Goal: Check status: Check status

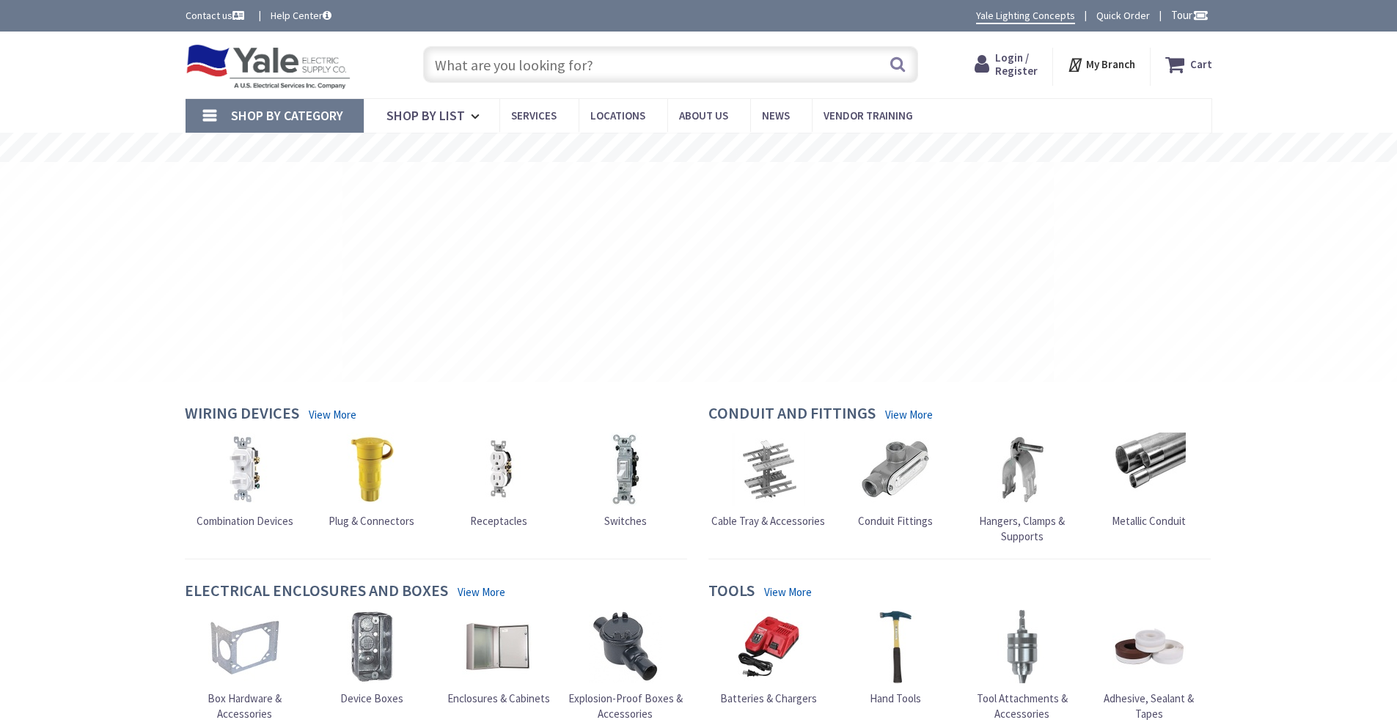
click at [1169, 235] on rs-slide at bounding box center [1410, 272] width 712 height 220
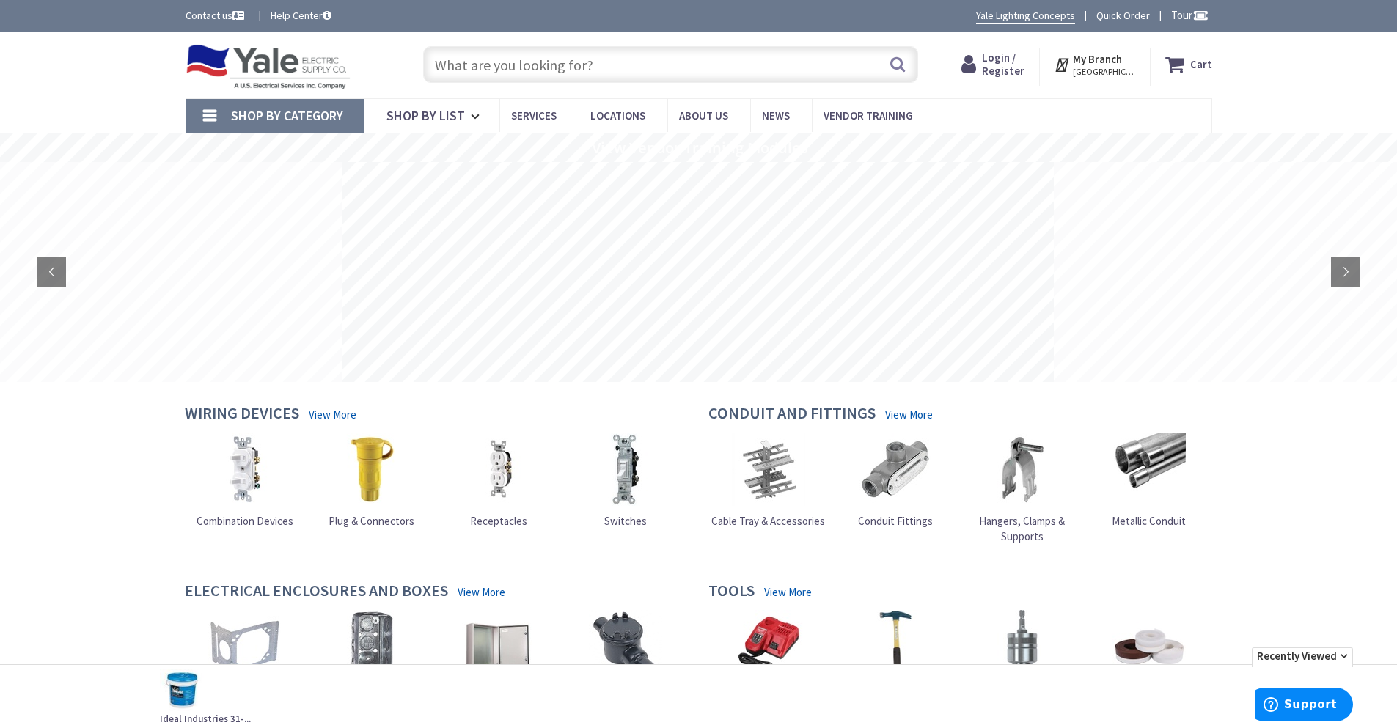
click at [1009, 59] on span "Login / Register" at bounding box center [1003, 64] width 43 height 27
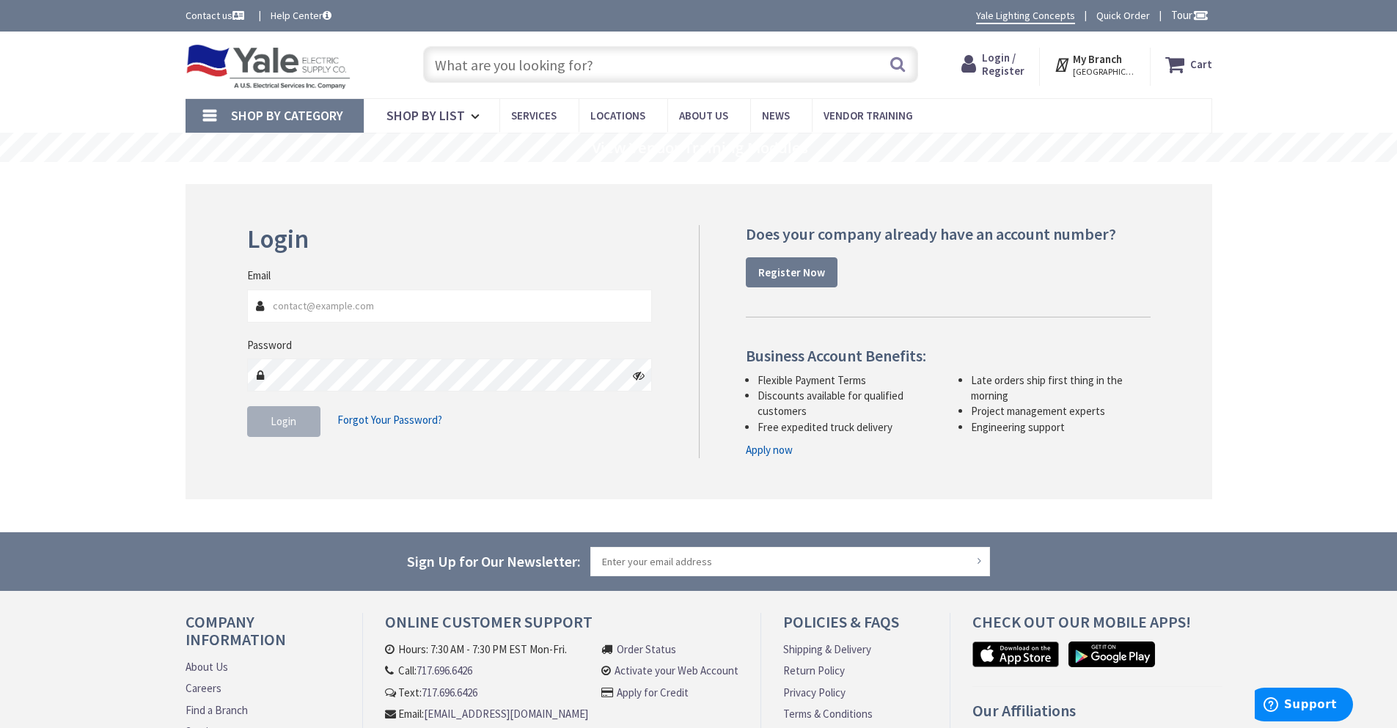
type input "[EMAIL_ADDRESS][DOMAIN_NAME]"
click at [288, 425] on span "Login" at bounding box center [284, 421] width 26 height 14
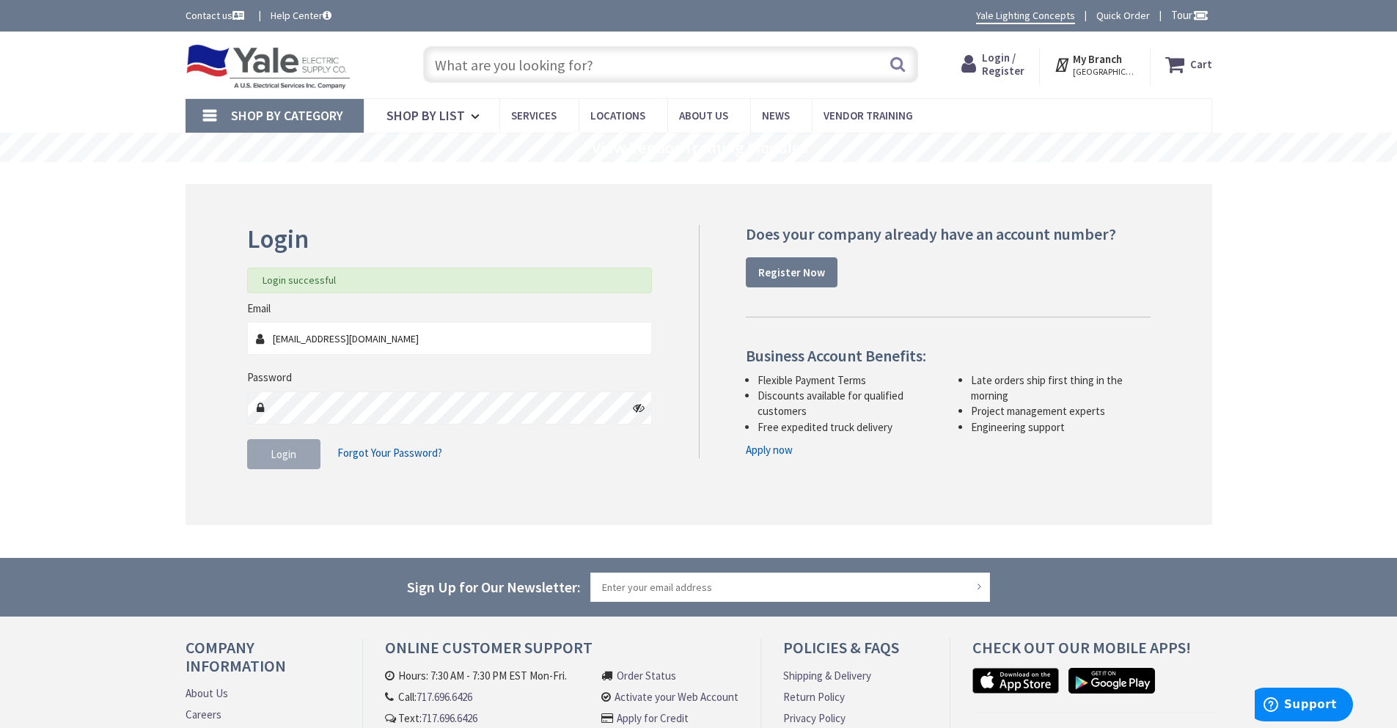
click at [473, 59] on input "text" at bounding box center [670, 64] width 495 height 37
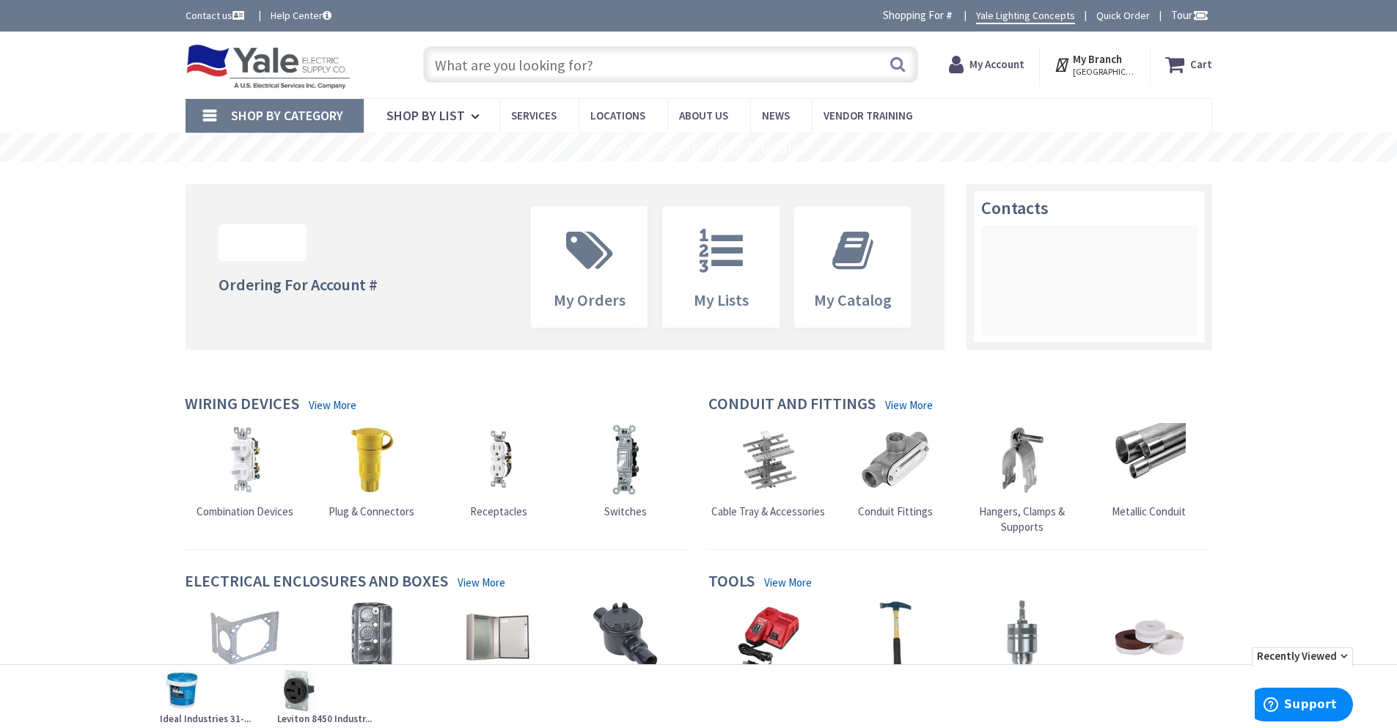
click at [461, 64] on input "text" at bounding box center [670, 64] width 495 height 37
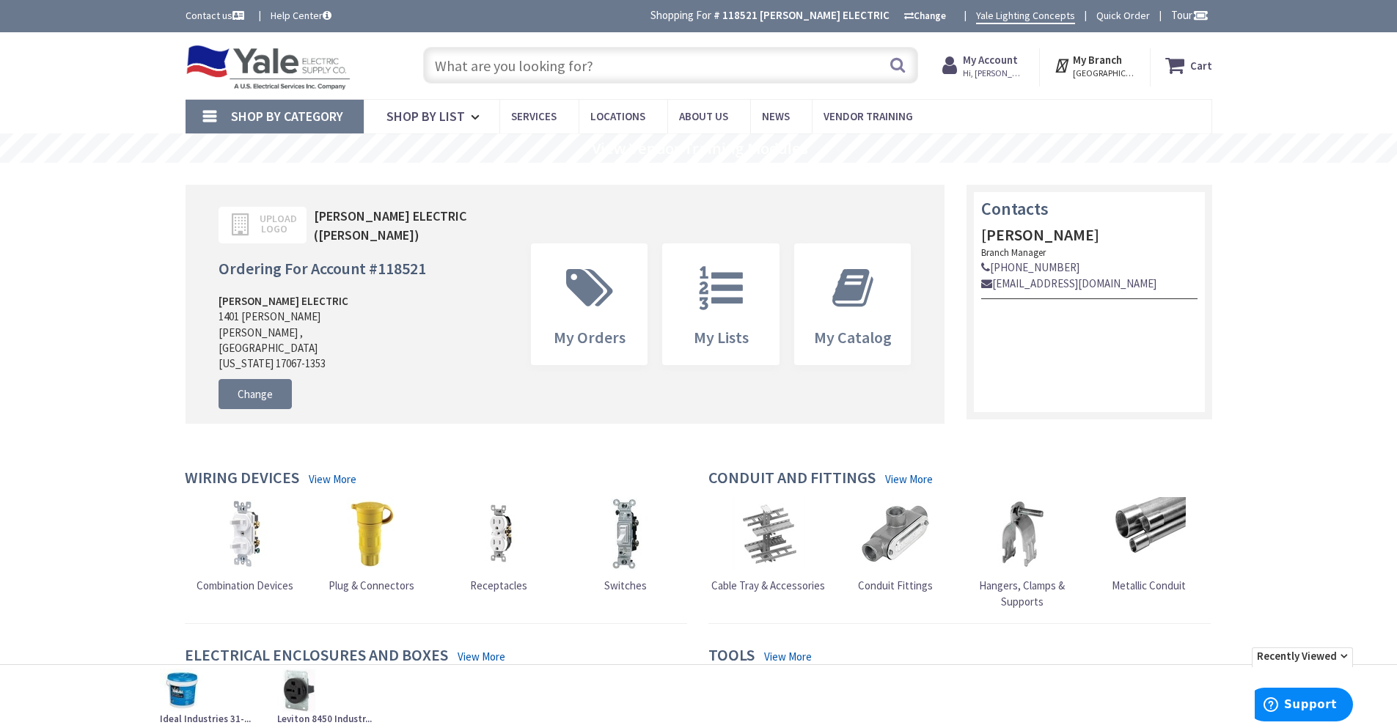
click at [1010, 65] on strong "My Account" at bounding box center [990, 60] width 55 height 14
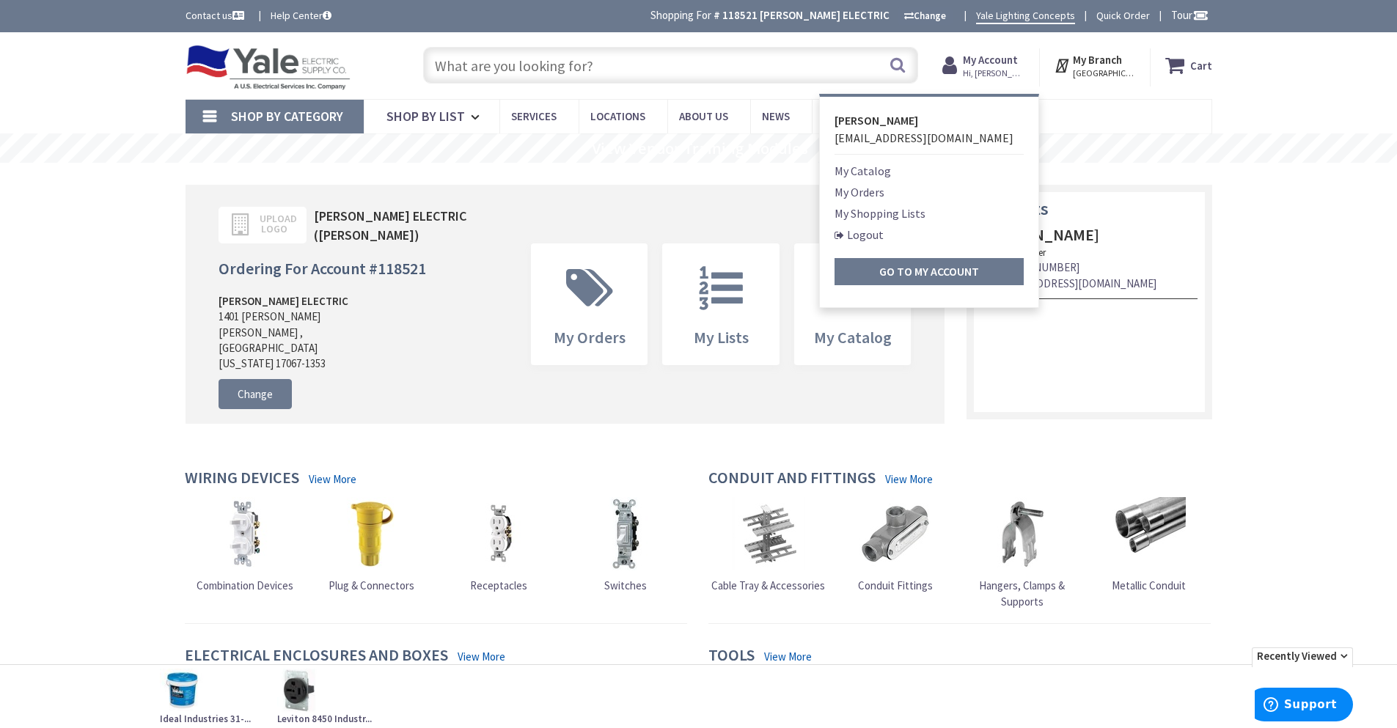
click at [879, 188] on link "My Orders" at bounding box center [860, 192] width 50 height 18
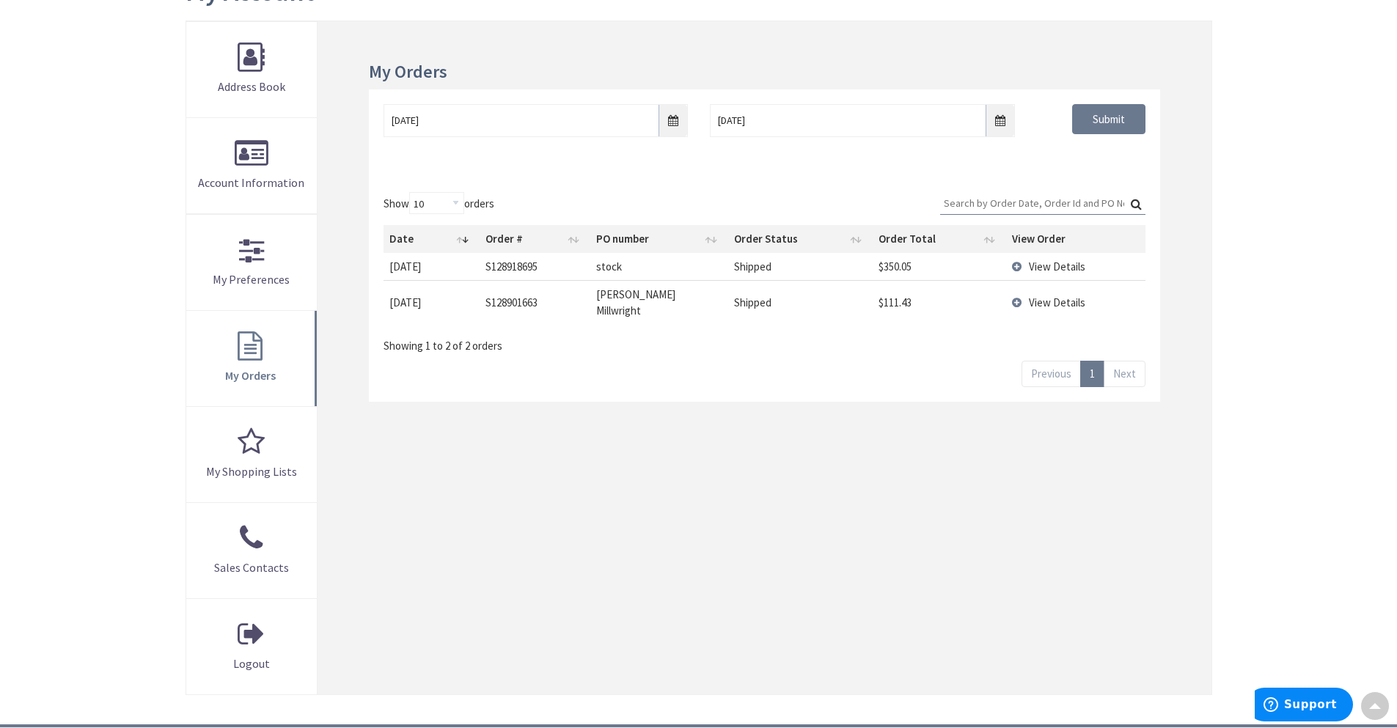
scroll to position [197, 0]
click at [1038, 266] on span "View Details" at bounding box center [1057, 267] width 56 height 14
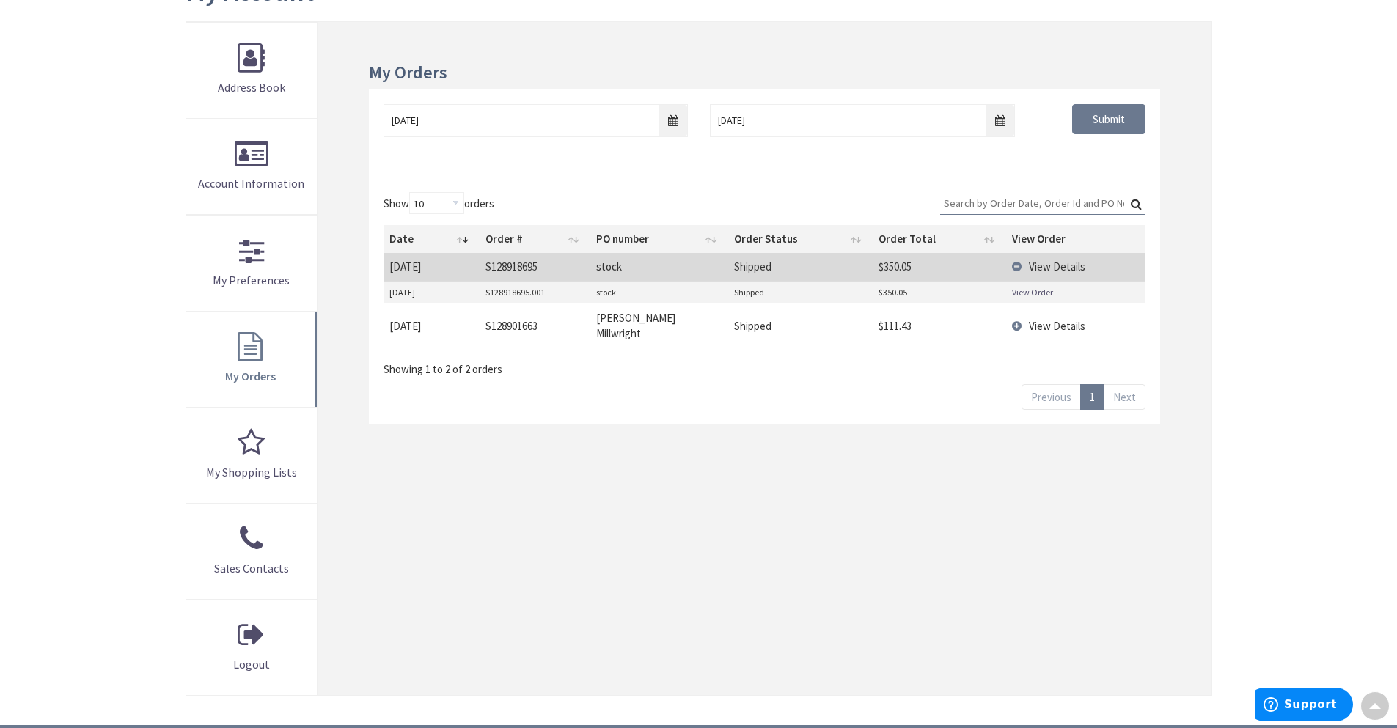
click at [1021, 293] on link "View Order" at bounding box center [1032, 292] width 41 height 12
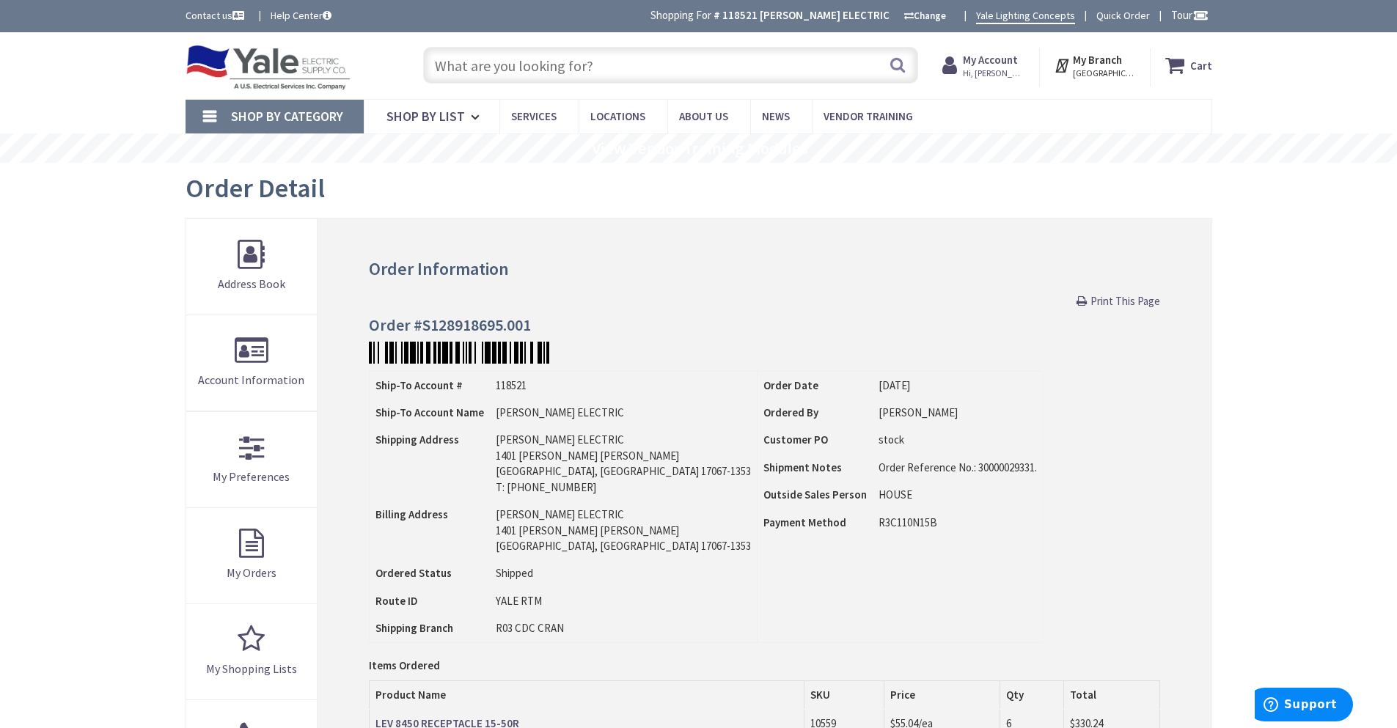
drag, startPoint x: 1295, startPoint y: 336, endPoint x: 1309, endPoint y: 288, distance: 50.2
click at [1295, 336] on div "Skip to Content Toggle Nav Search Cart My Cart Close" at bounding box center [698, 646] width 1397 height 1228
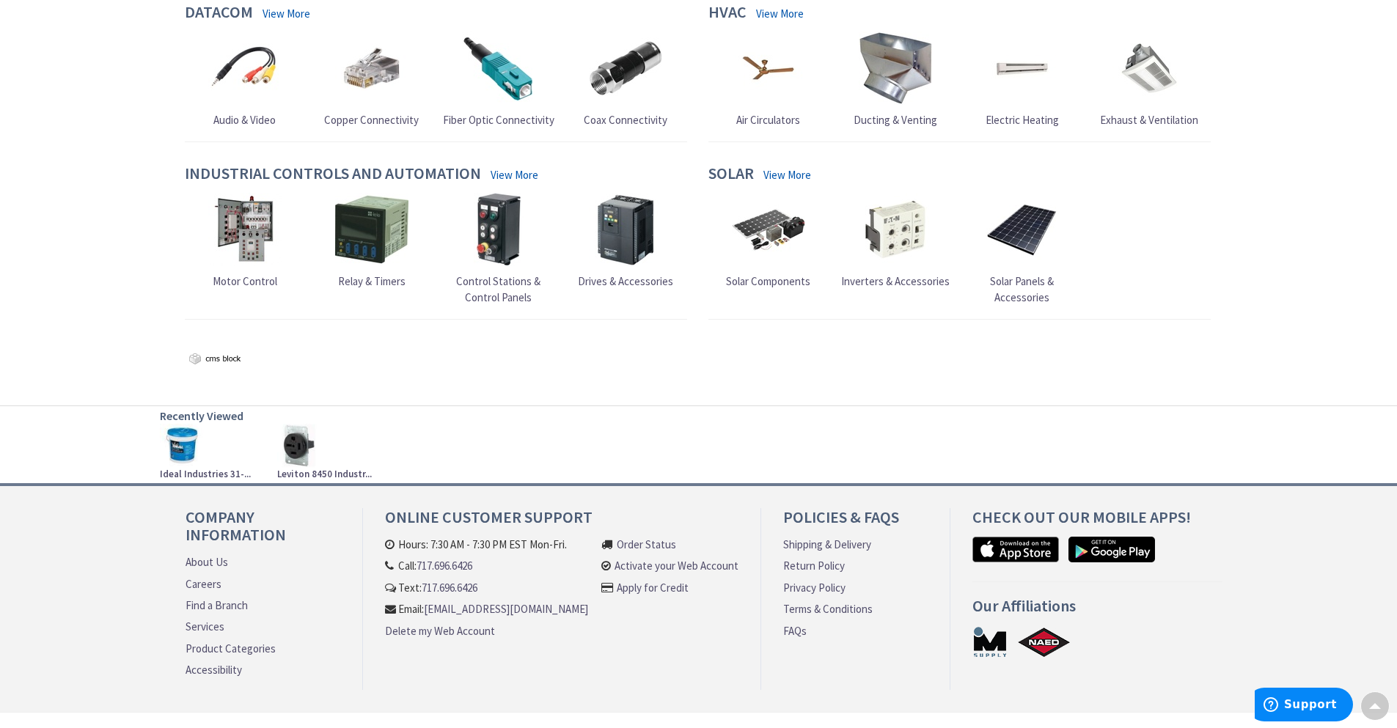
scroll to position [1354, 0]
click at [1195, 215] on div "Solar Components Inverters & Accessories" at bounding box center [960, 253] width 510 height 120
drag, startPoint x: 1268, startPoint y: 246, endPoint x: 1268, endPoint y: 238, distance: 8.1
